Goal: Task Accomplishment & Management: Manage account settings

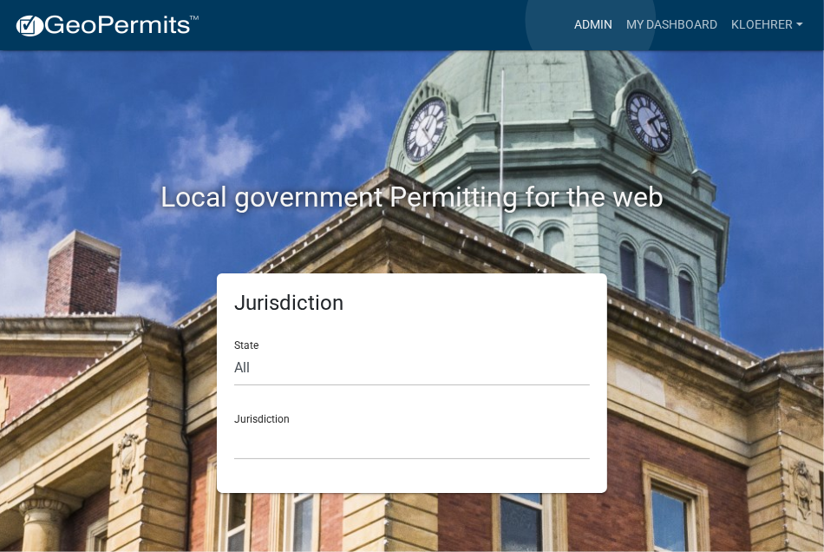
click at [591, 20] on link "Admin" at bounding box center [593, 25] width 52 height 33
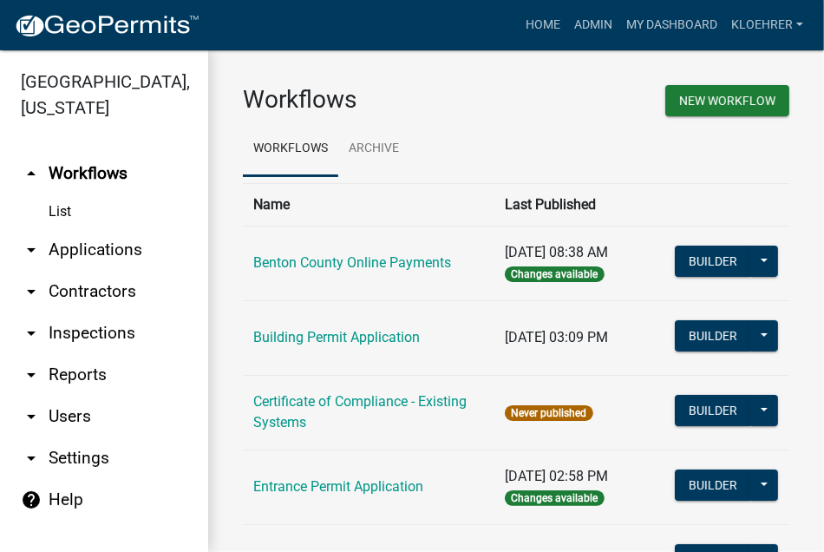
click at [94, 372] on link "arrow_drop_down Reports" at bounding box center [104, 375] width 208 height 42
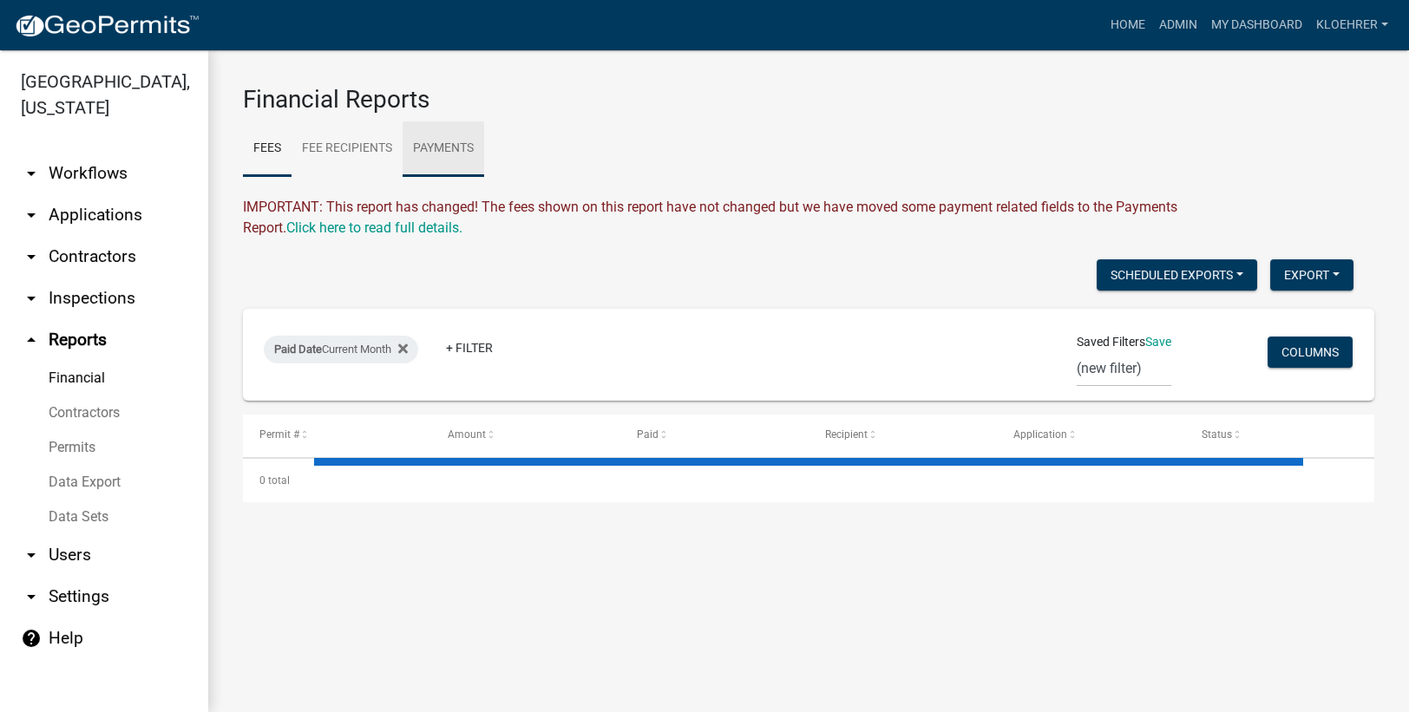
click at [456, 149] on link "Payments" at bounding box center [443, 149] width 82 height 56
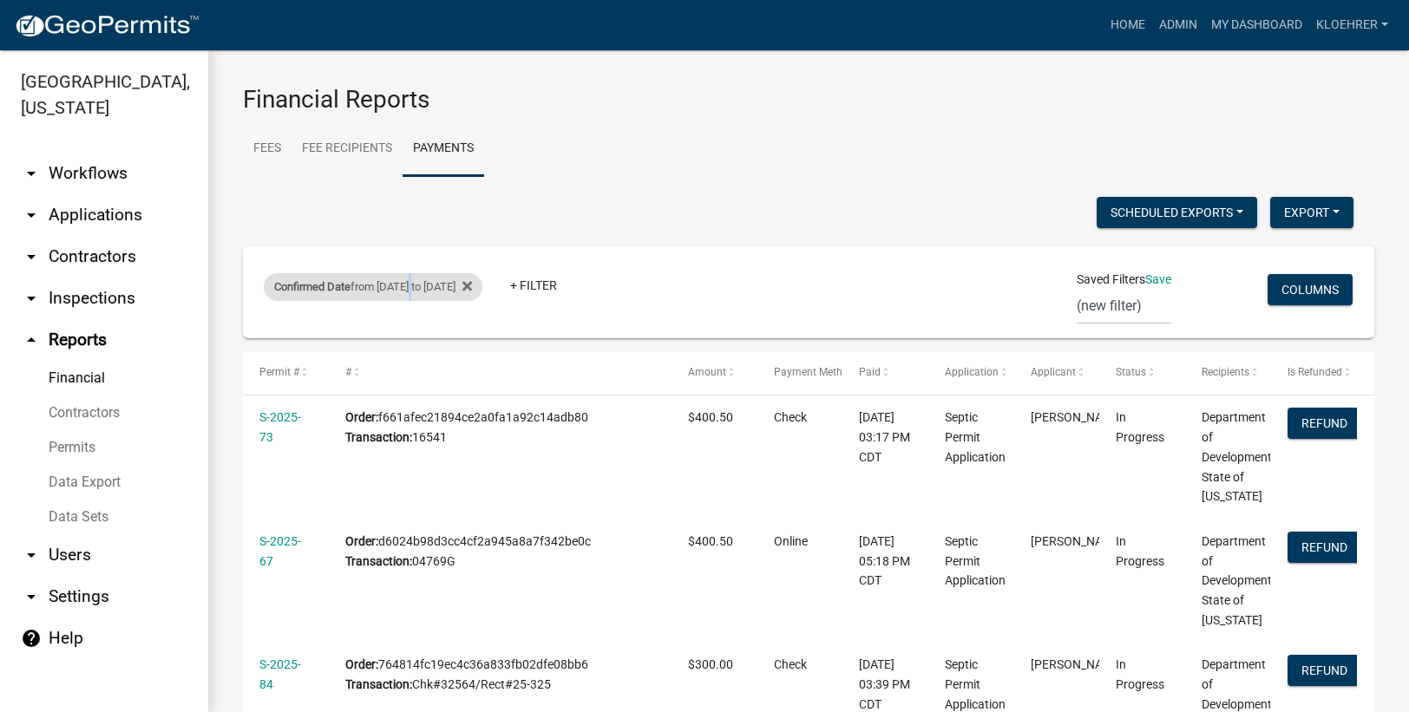
click at [414, 289] on div "Confirmed Date from [DATE] to [DATE]" at bounding box center [373, 287] width 219 height 28
select select "custom"
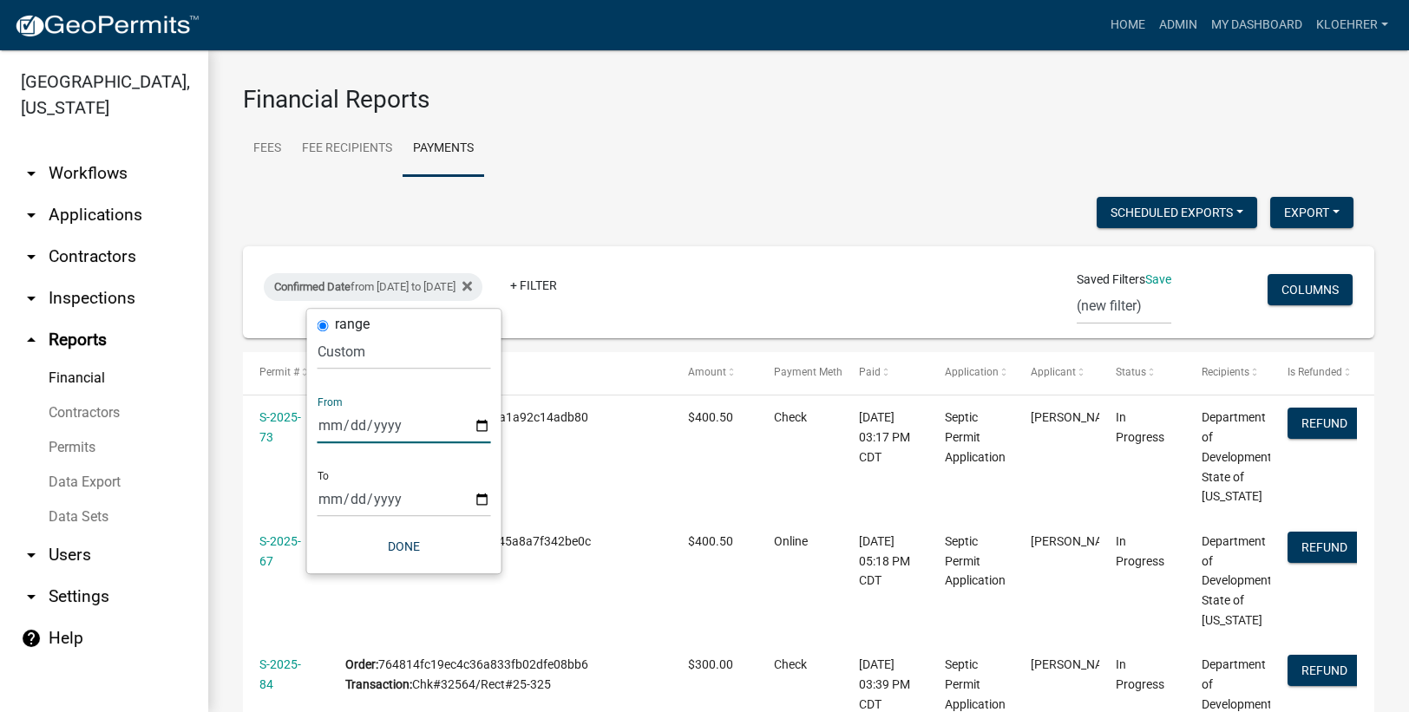
drag, startPoint x: 414, startPoint y: 289, endPoint x: 342, endPoint y: 427, distance: 155.6
click at [342, 427] on input "[DATE]" at bounding box center [403, 426] width 173 height 36
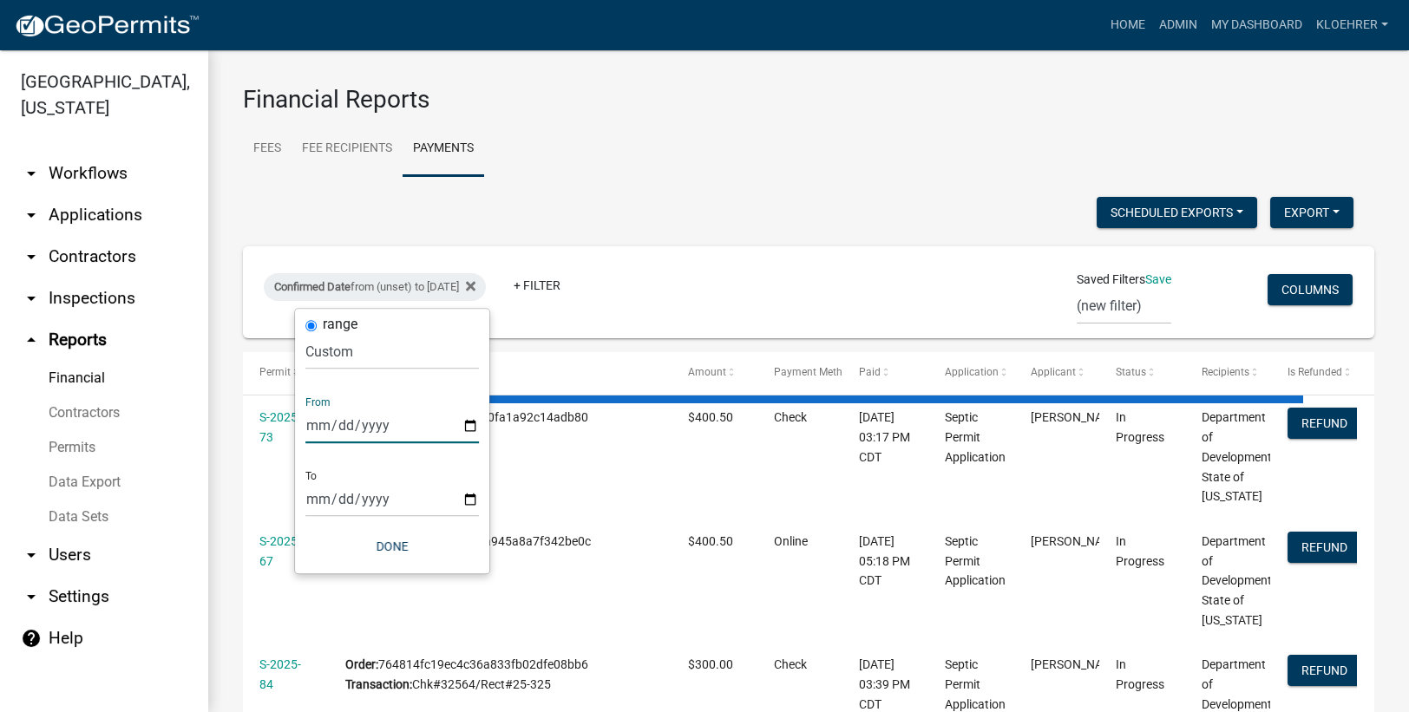
type input "[DATE]"
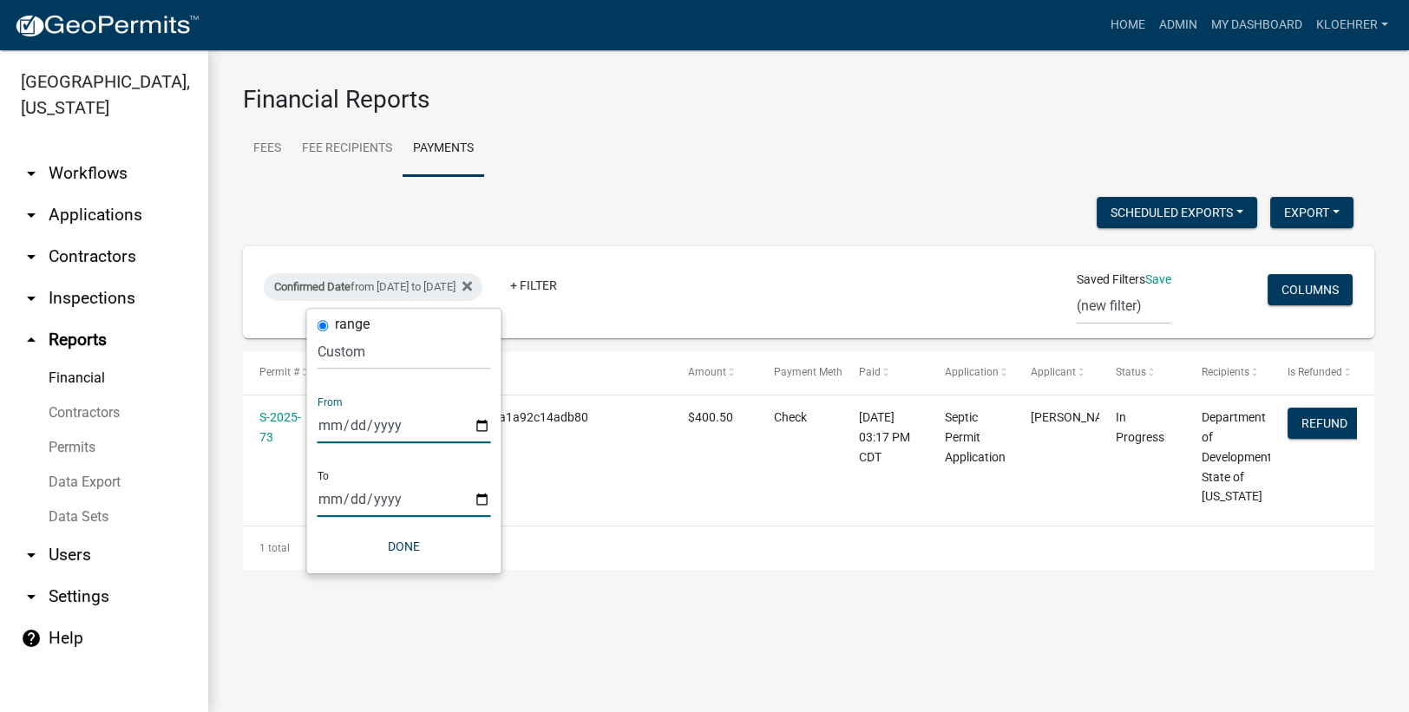
click at [342, 503] on input "[DATE]" at bounding box center [403, 499] width 173 height 36
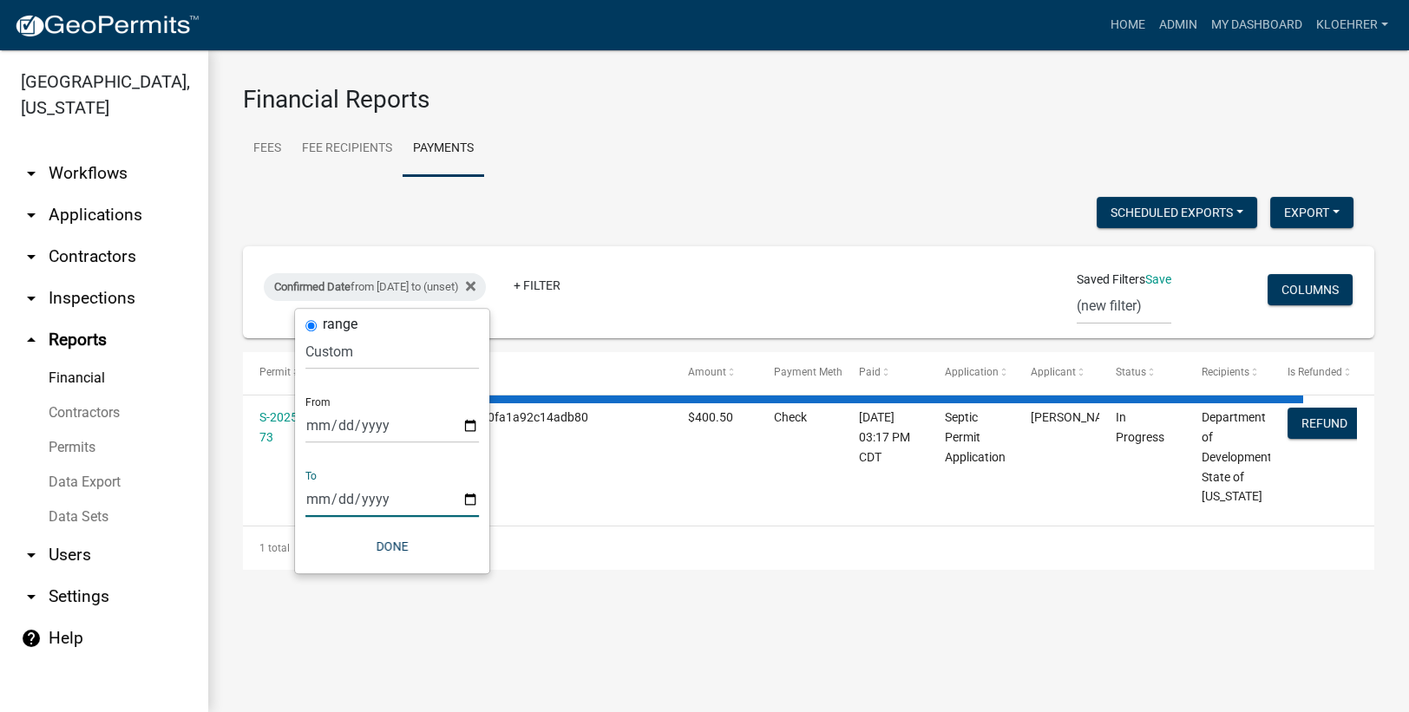
type input "[DATE]"
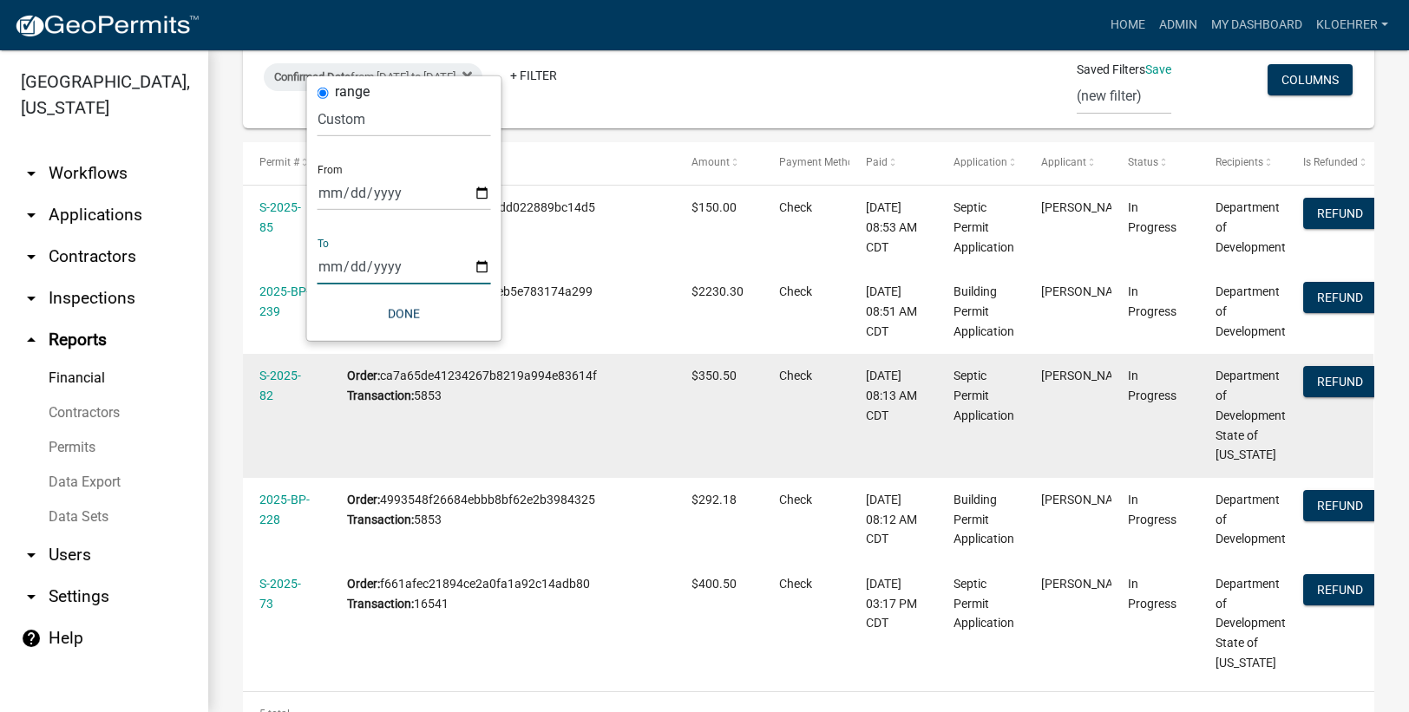
scroll to position [232, 0]
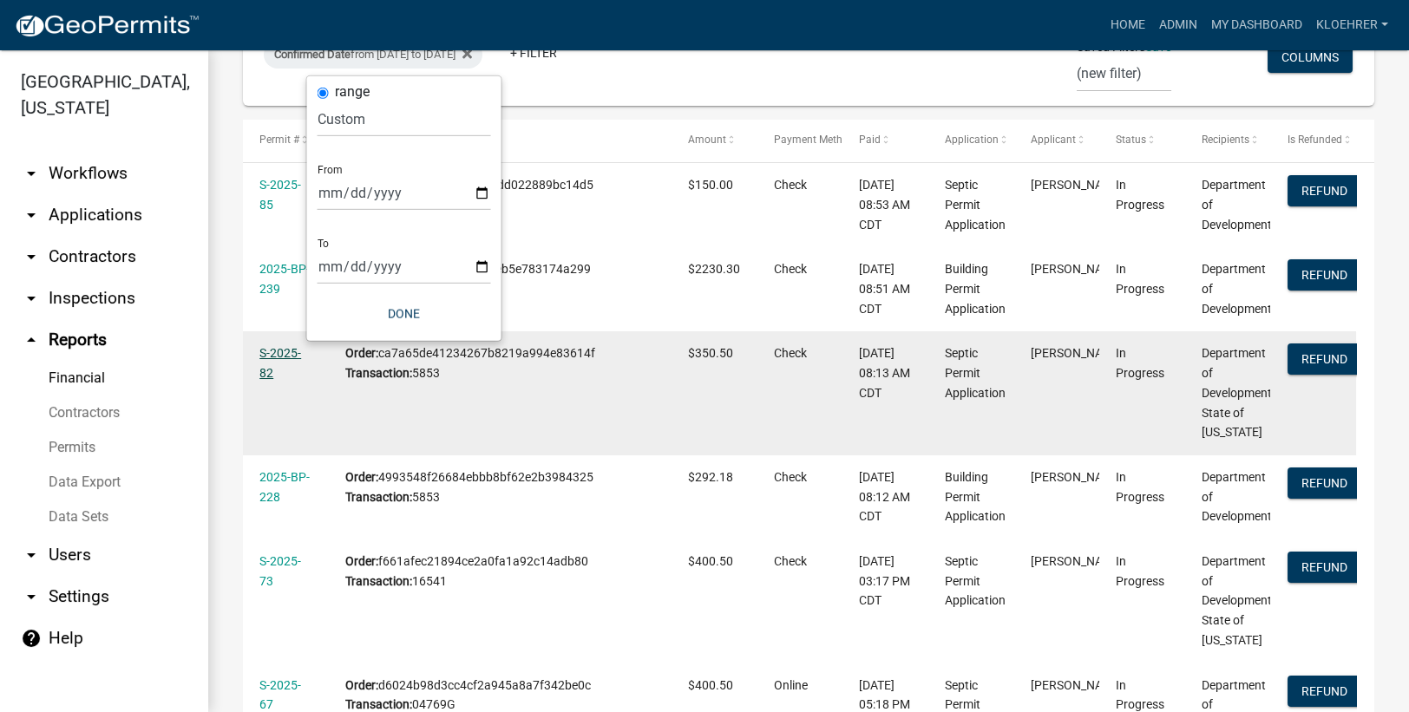
click at [276, 355] on link "S-2025-82" at bounding box center [280, 363] width 42 height 34
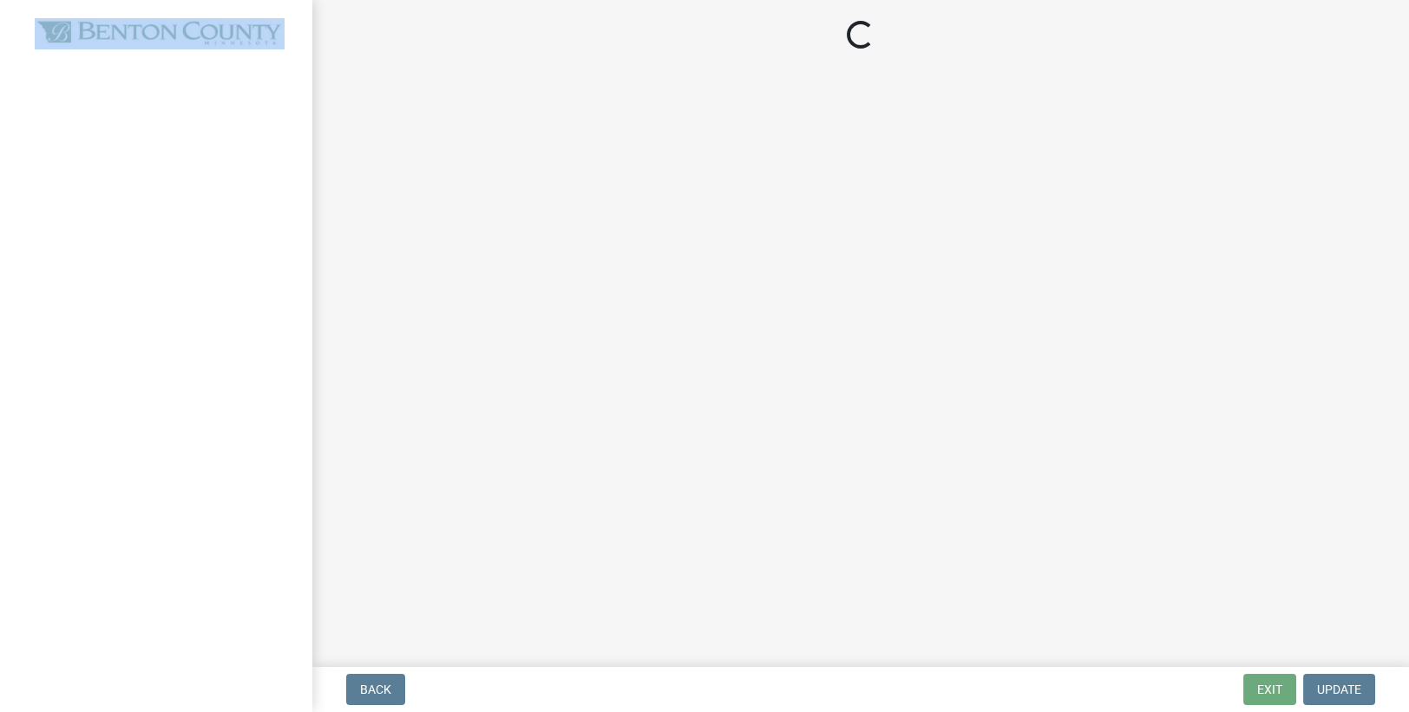
click at [276, 355] on div at bounding box center [156, 356] width 312 height 712
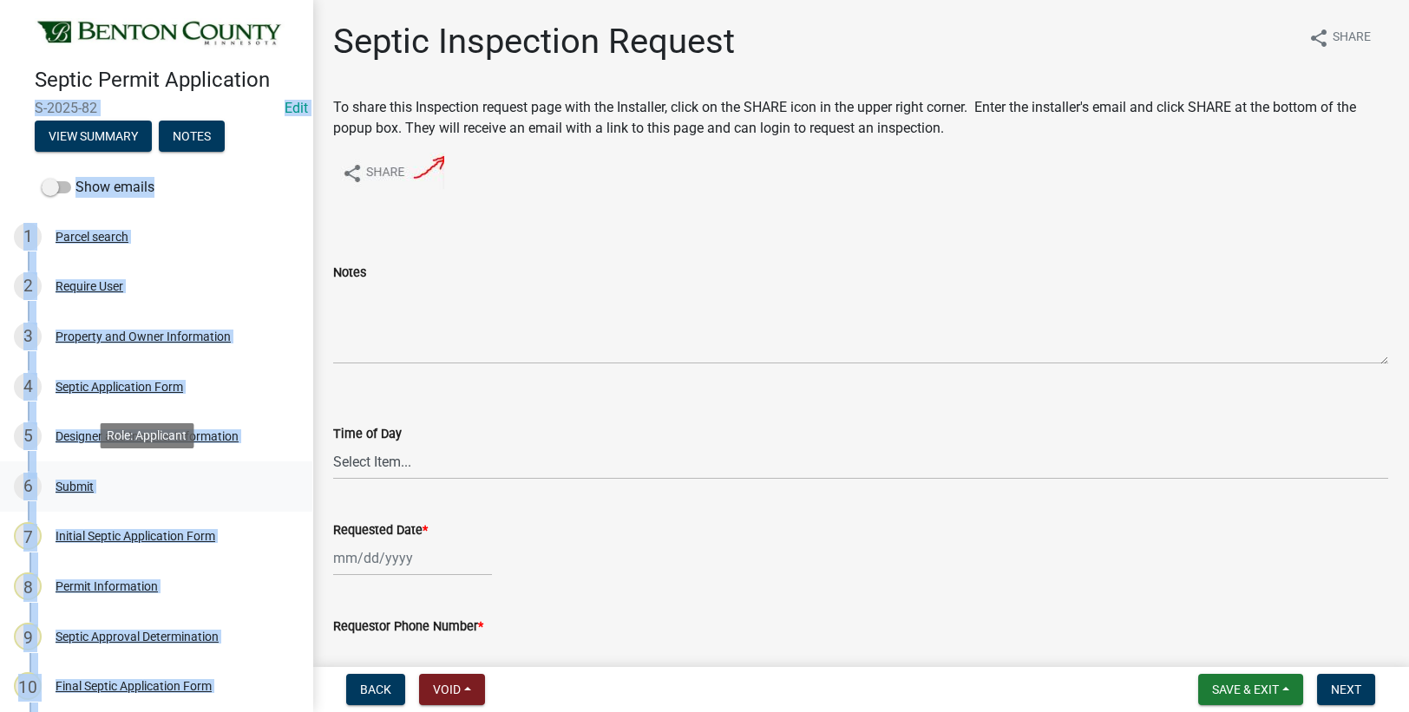
click at [271, 494] on link "6 Submit" at bounding box center [156, 486] width 312 height 50
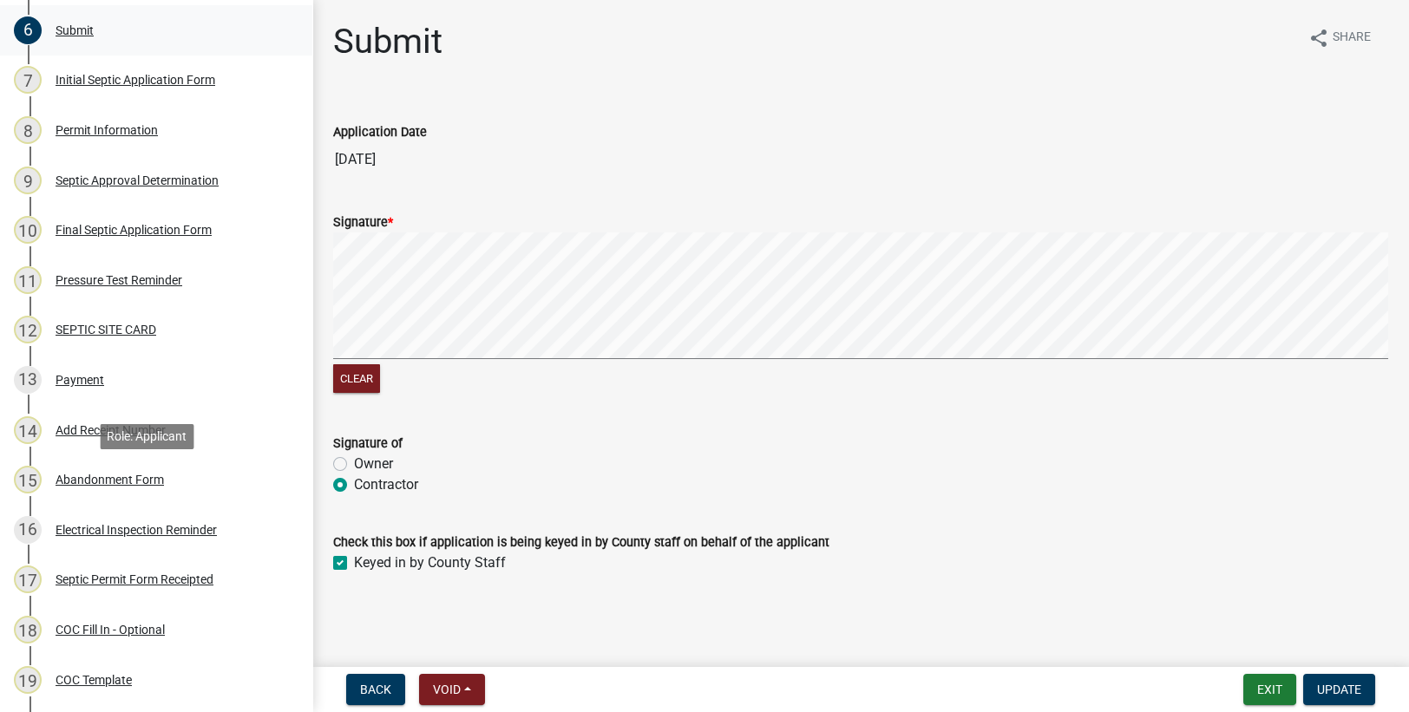
scroll to position [698, 0]
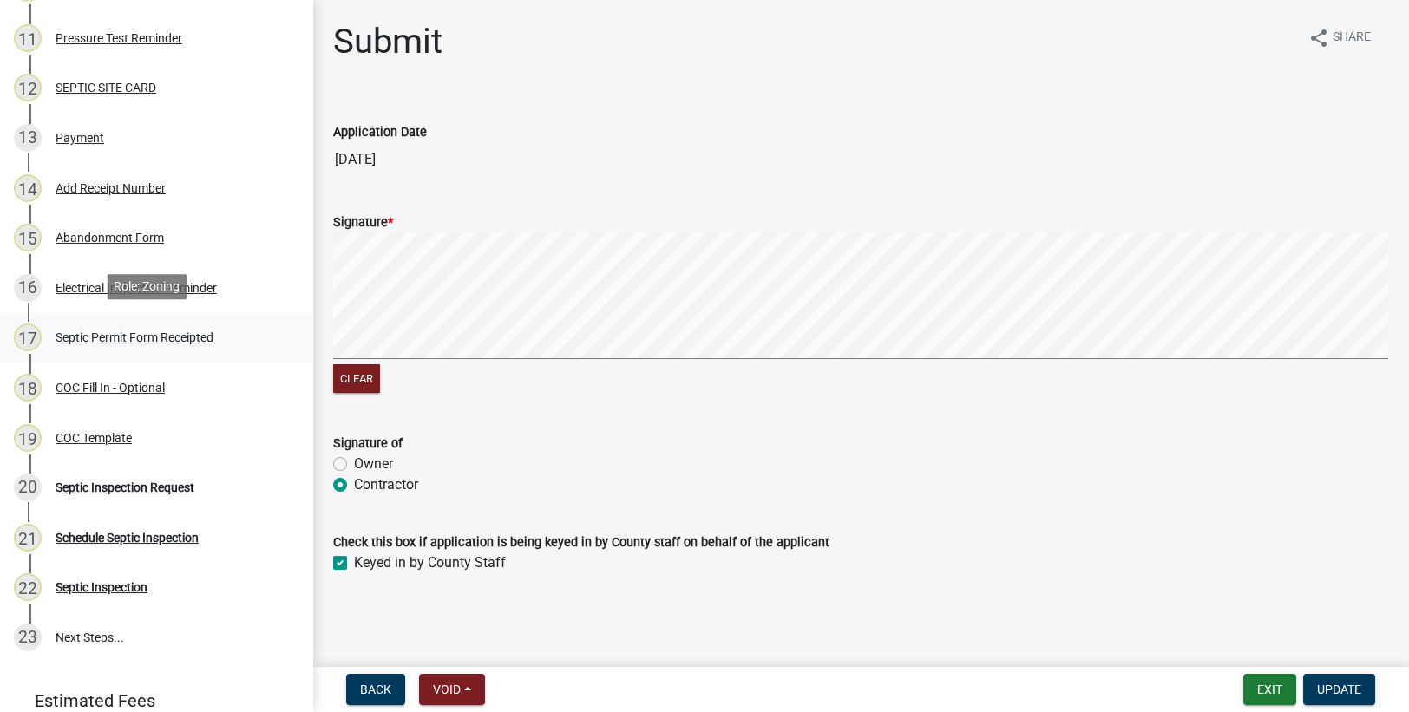
click at [90, 331] on div "Septic Permit Form Receipted" at bounding box center [135, 337] width 158 height 12
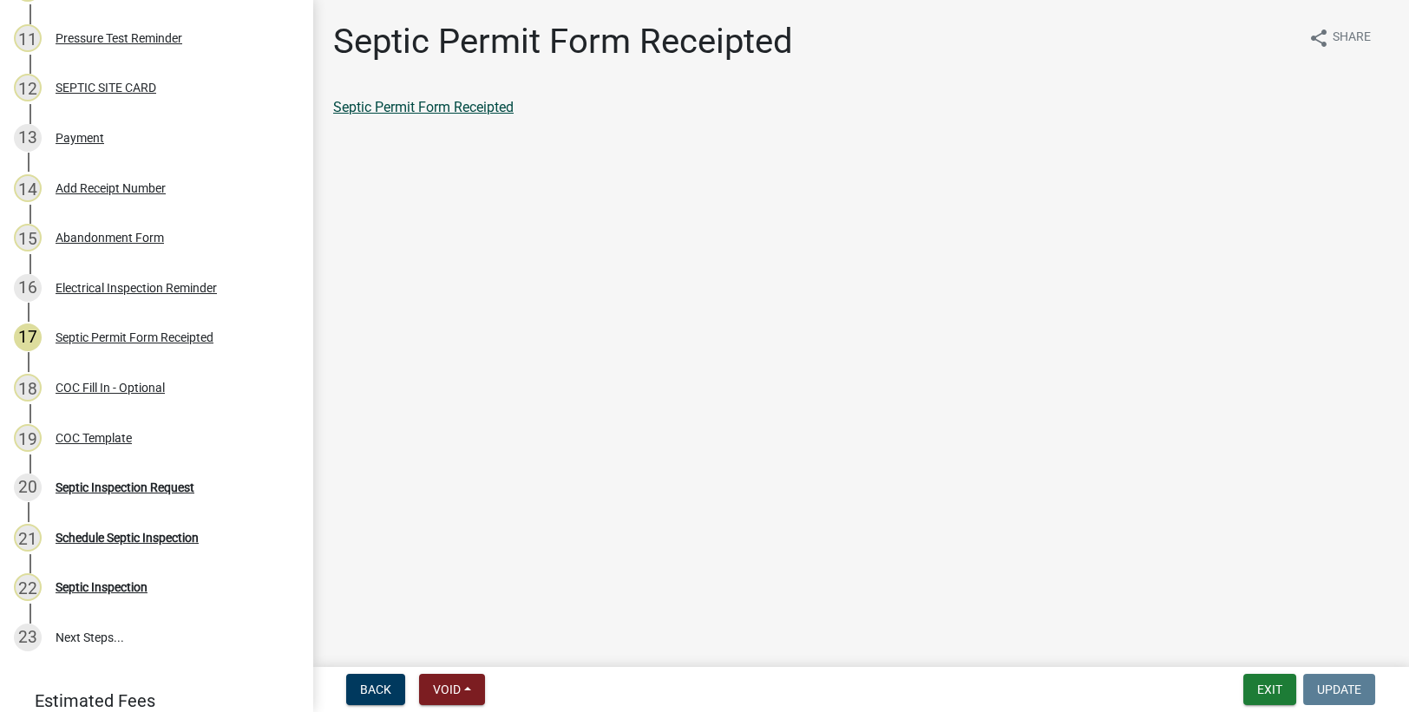
click at [429, 108] on link "Septic Permit Form Receipted" at bounding box center [423, 107] width 180 height 16
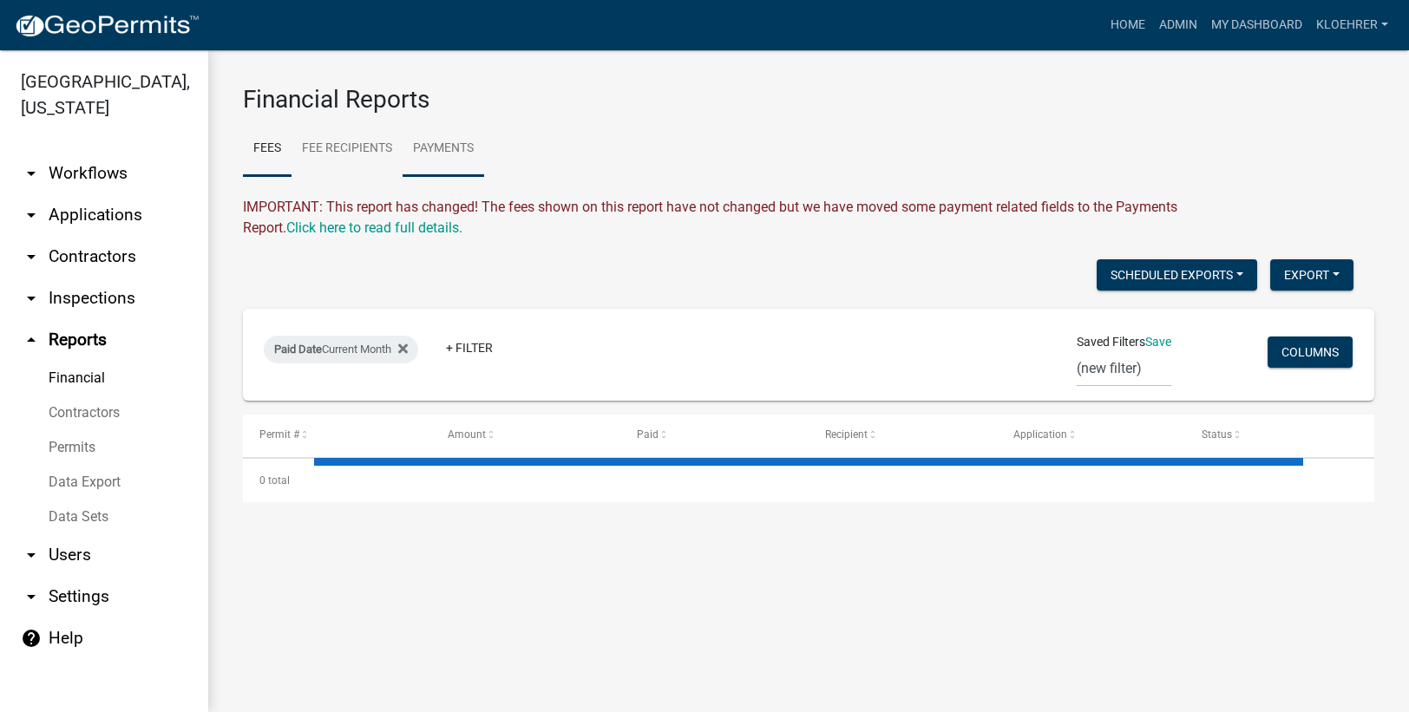
click at [449, 139] on link "Payments" at bounding box center [443, 149] width 82 height 56
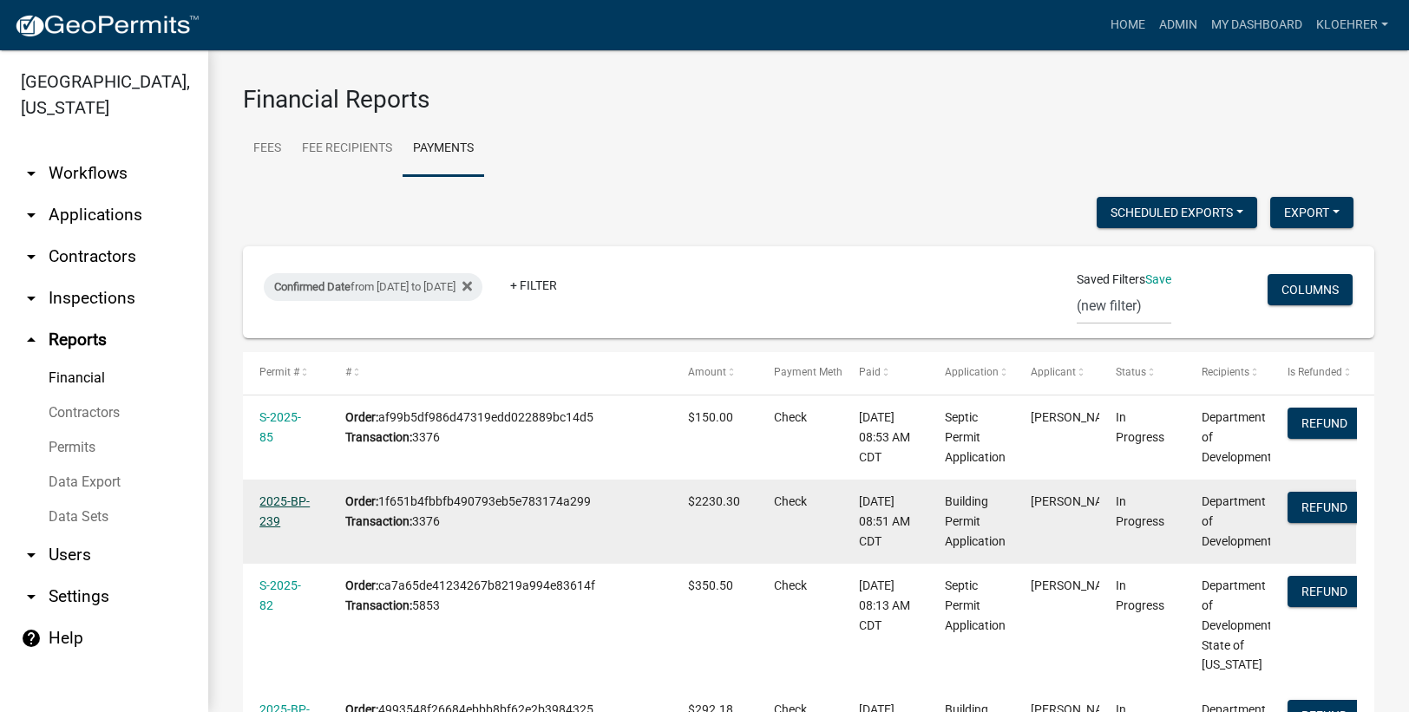
click at [285, 498] on link "2025-BP-239" at bounding box center [284, 511] width 50 height 34
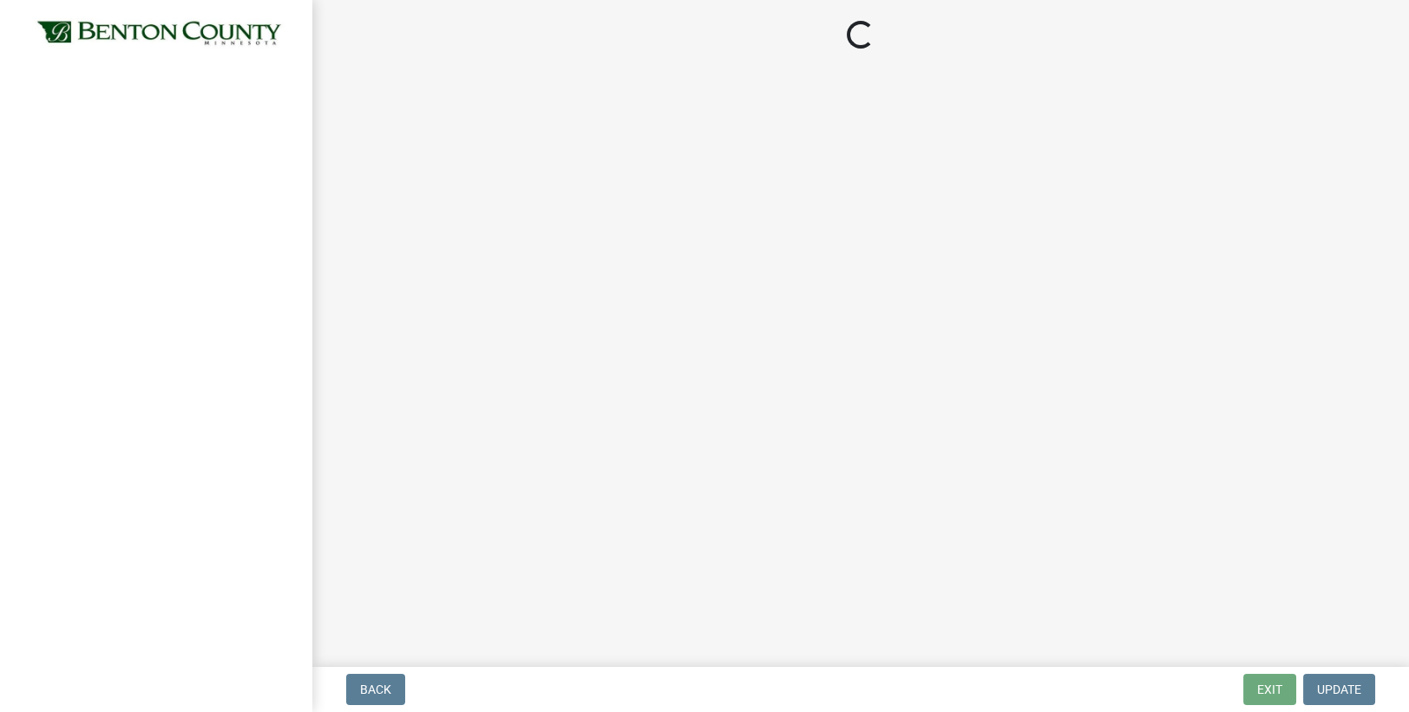
select select "17bfa135-5610-45df-8ce7-87530b7d86d4"
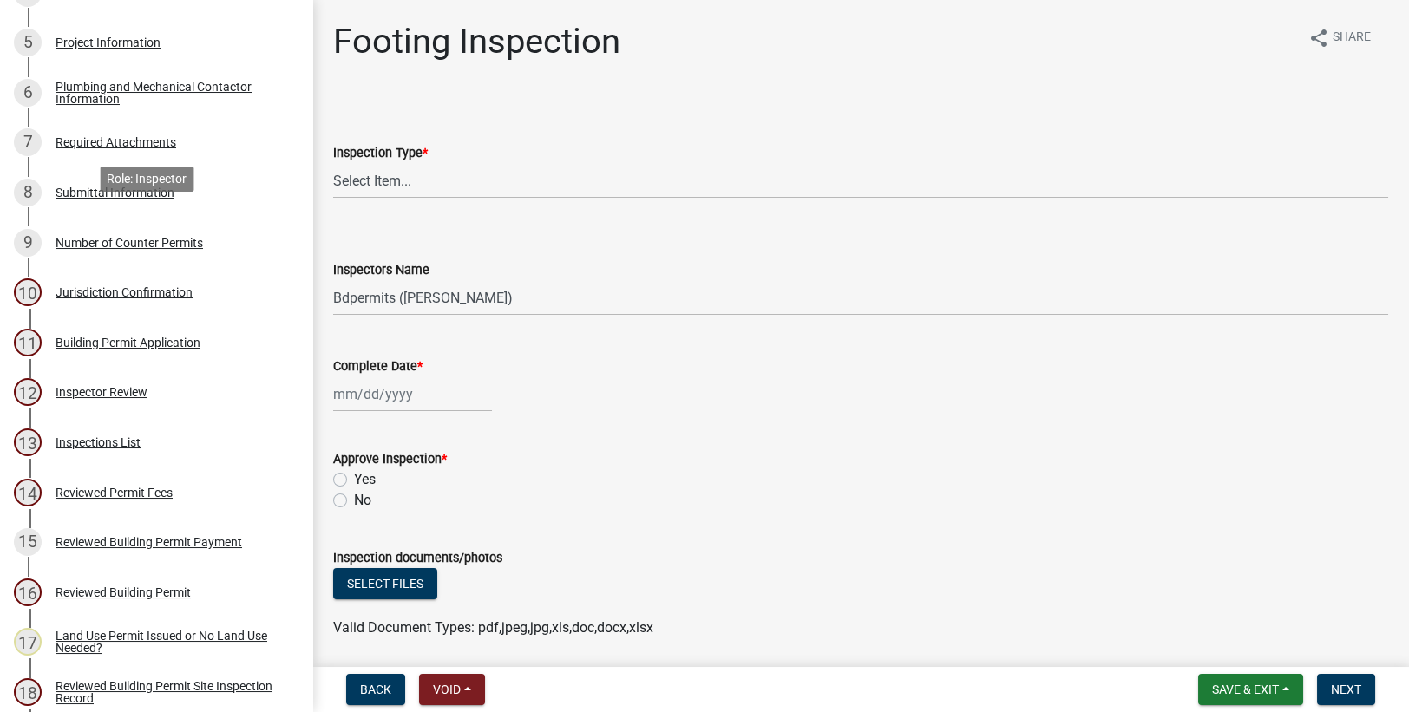
scroll to position [582, 0]
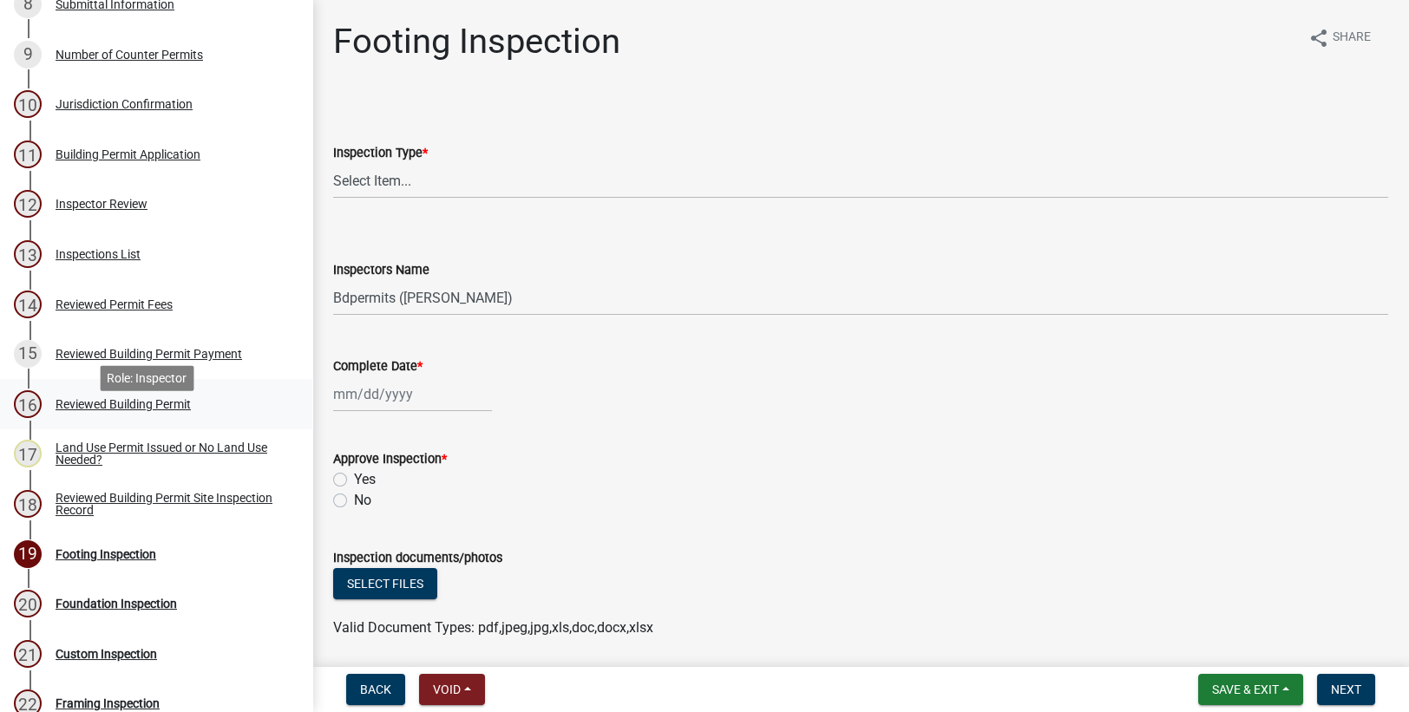
click at [80, 410] on div "Reviewed Building Permit" at bounding box center [123, 404] width 135 height 12
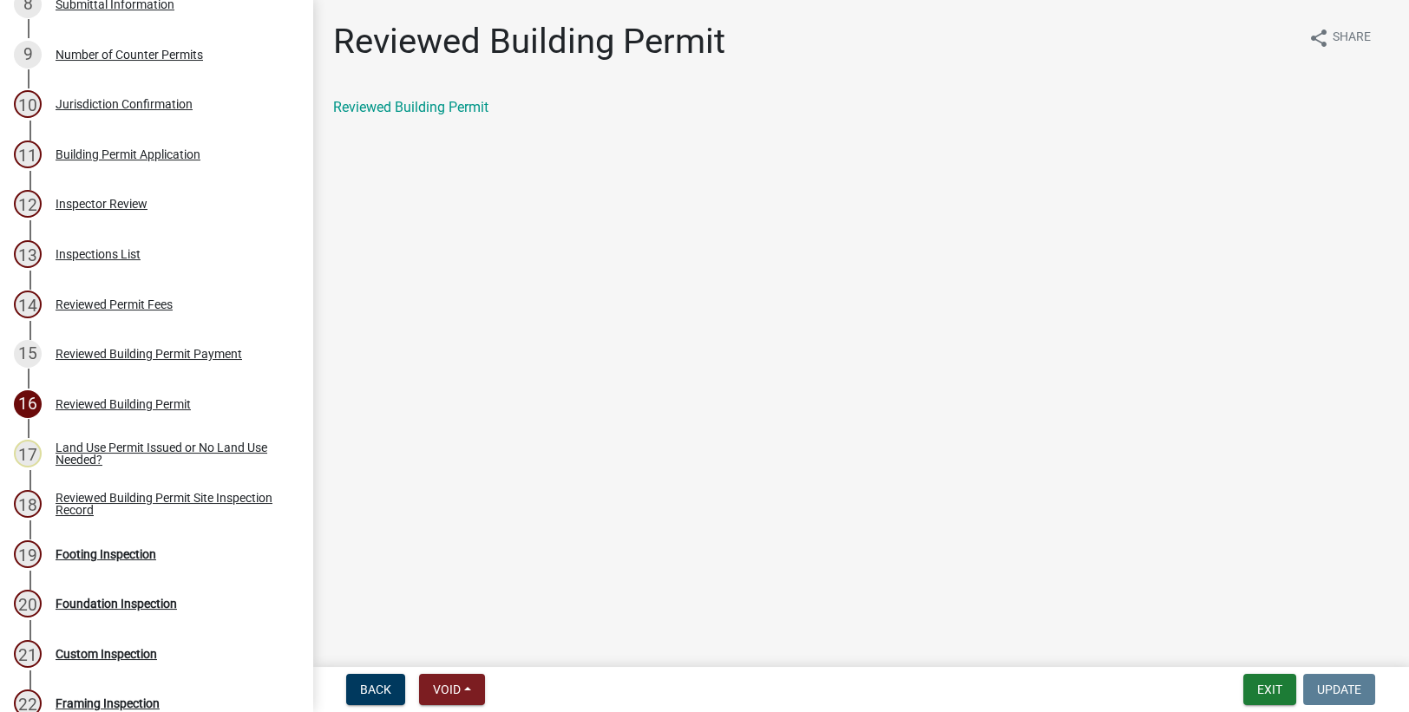
click at [449, 95] on div "Reviewed Building Permit share Share Reviewed Building Permit" at bounding box center [860, 84] width 1081 height 127
click at [447, 102] on link "Reviewed Building Permit" at bounding box center [410, 107] width 155 height 16
